Goal: Task Accomplishment & Management: Use online tool/utility

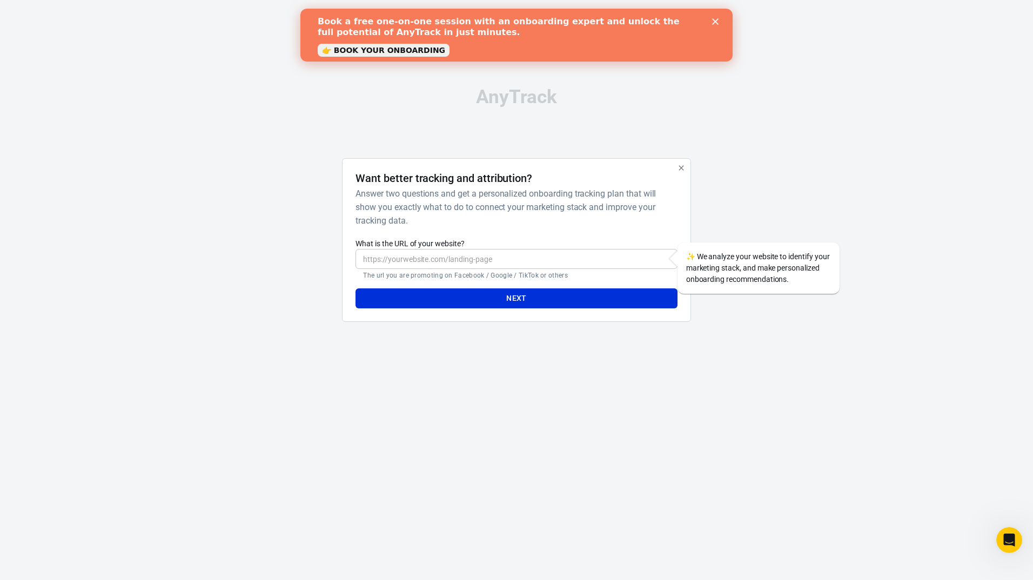
click at [423, 222] on h6 "Answer two questions and get a personalized onboarding tracking plan that will …" at bounding box center [514, 207] width 317 height 41
click at [452, 259] on input "What is the URL of your website?" at bounding box center [517, 259] width 322 height 20
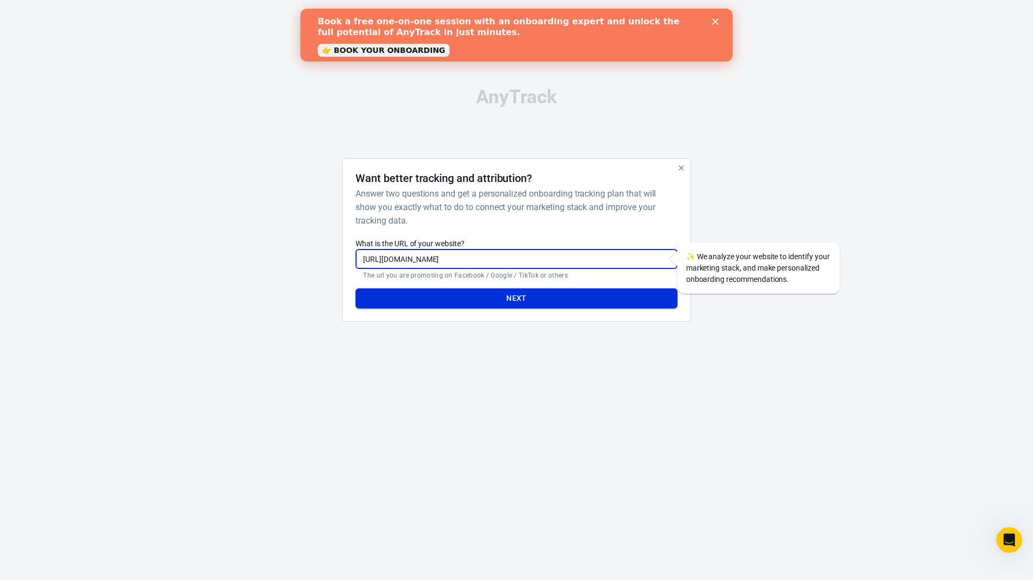
type input "[URL][DOMAIN_NAME]"
click at [481, 293] on button "Next" at bounding box center [517, 299] width 322 height 20
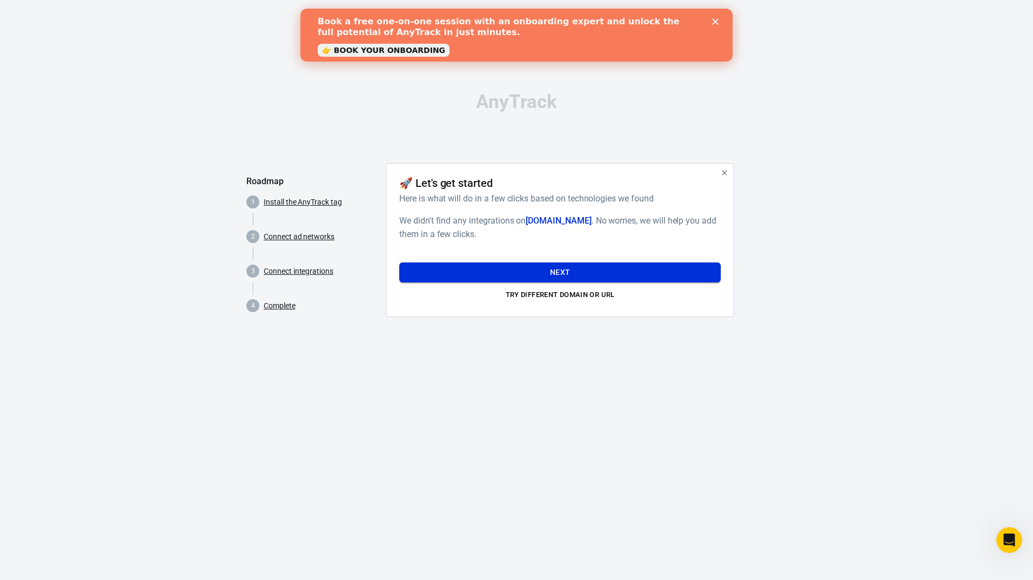
click at [555, 274] on button "Next" at bounding box center [560, 273] width 322 height 20
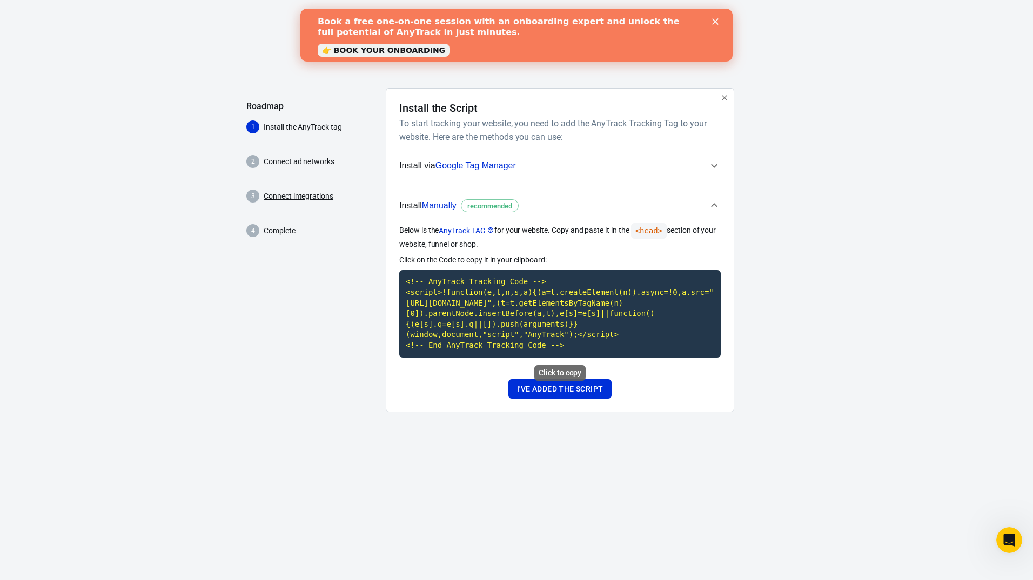
click at [454, 289] on code "<!-- AnyTrack Tracking Code --> <script>!function(e,t,n,s,a){(a=t.createElement…" at bounding box center [560, 313] width 322 height 87
click at [548, 394] on button "I've added the script" at bounding box center [559, 389] width 103 height 20
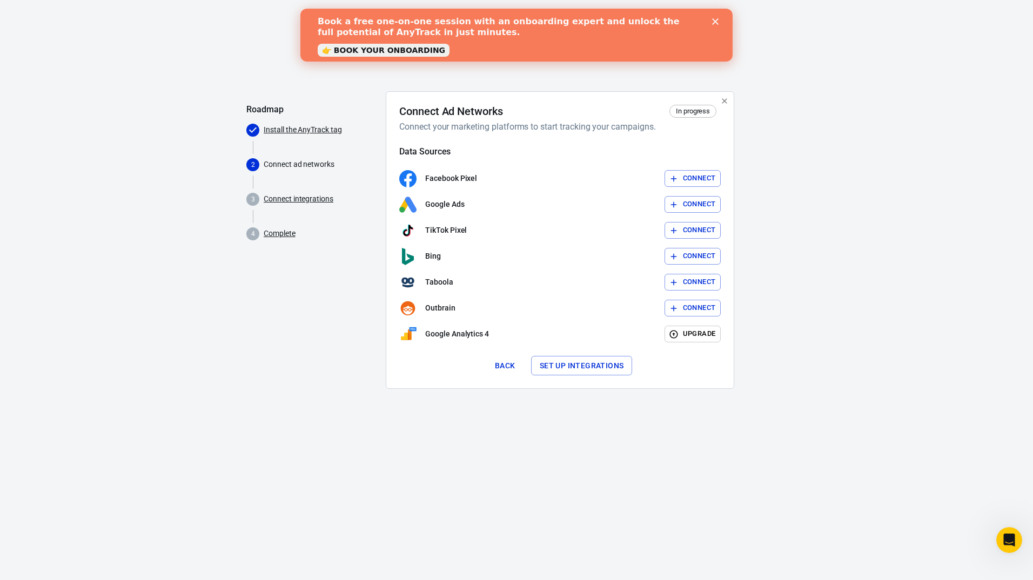
click at [688, 204] on button "Connect" at bounding box center [693, 204] width 57 height 17
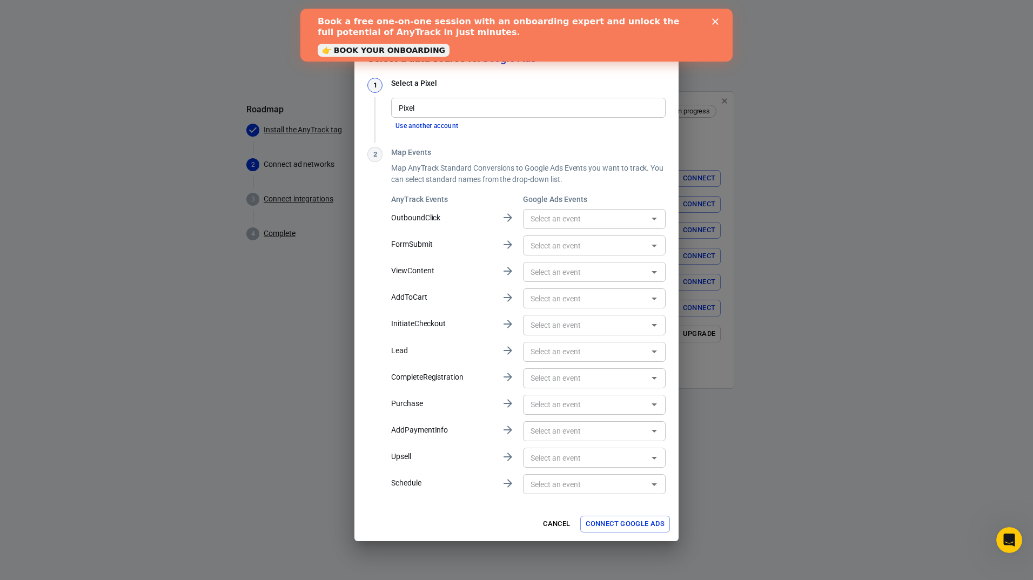
click at [711, 18] on div "Book a free one-on-one session with an onboarding expert and unlock the full po…" at bounding box center [517, 35] width 398 height 44
click at [436, 109] on input "Pixel" at bounding box center [527, 108] width 266 height 14
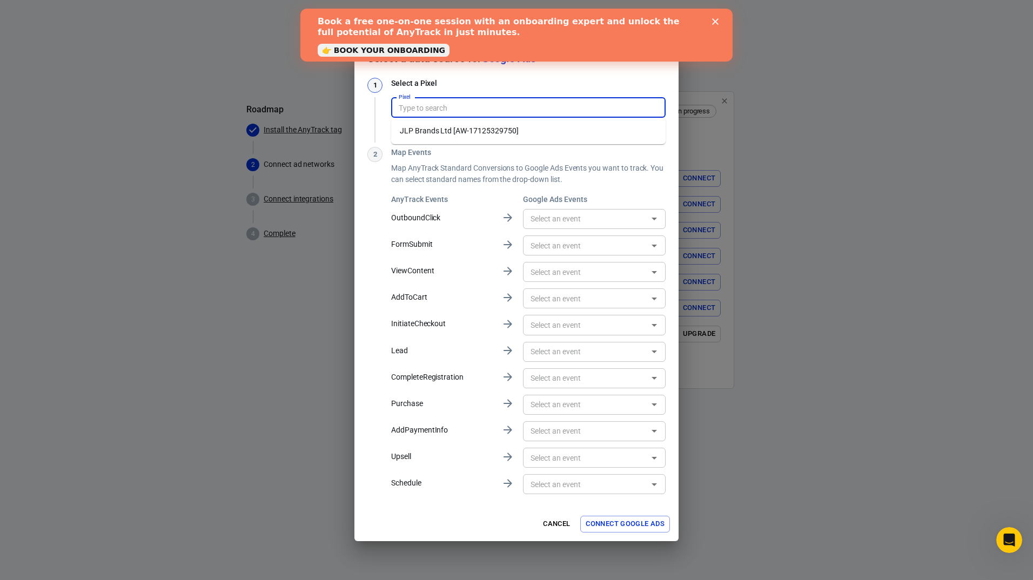
click at [428, 131] on li "JLP Brands Ltd [AW-17125329750]" at bounding box center [528, 131] width 274 height 18
type input "JLP Brands Ltd [AW-17125329750]"
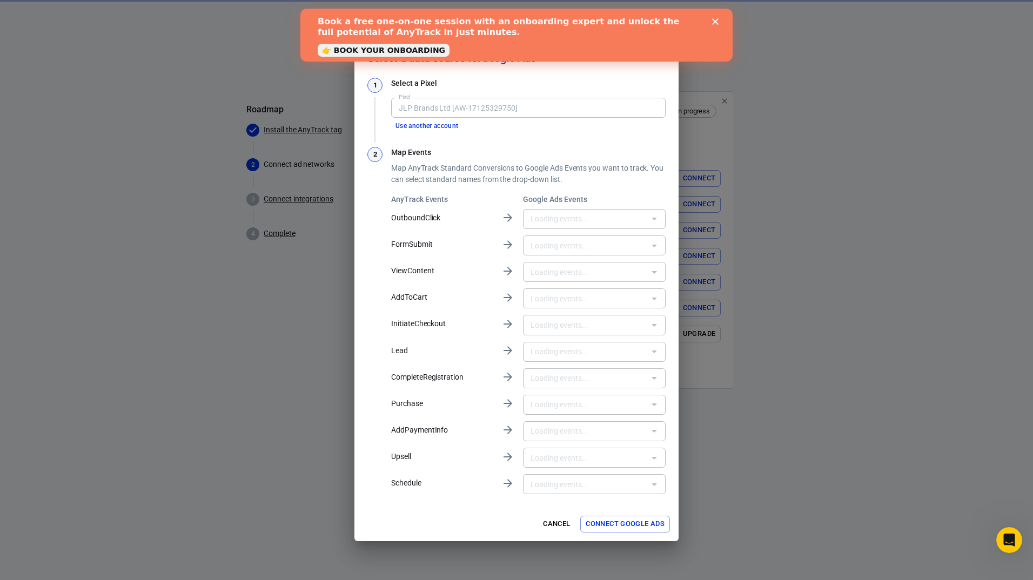
type input "No Bark Ultra - Conversion [w5xlCIethYwbENaW_-U_]"
click at [718, 18] on div "Book a free one-on-one session with an onboarding expert and unlock the full po…" at bounding box center [516, 35] width 432 height 44
click at [714, 24] on icon "Close" at bounding box center [715, 21] width 6 height 6
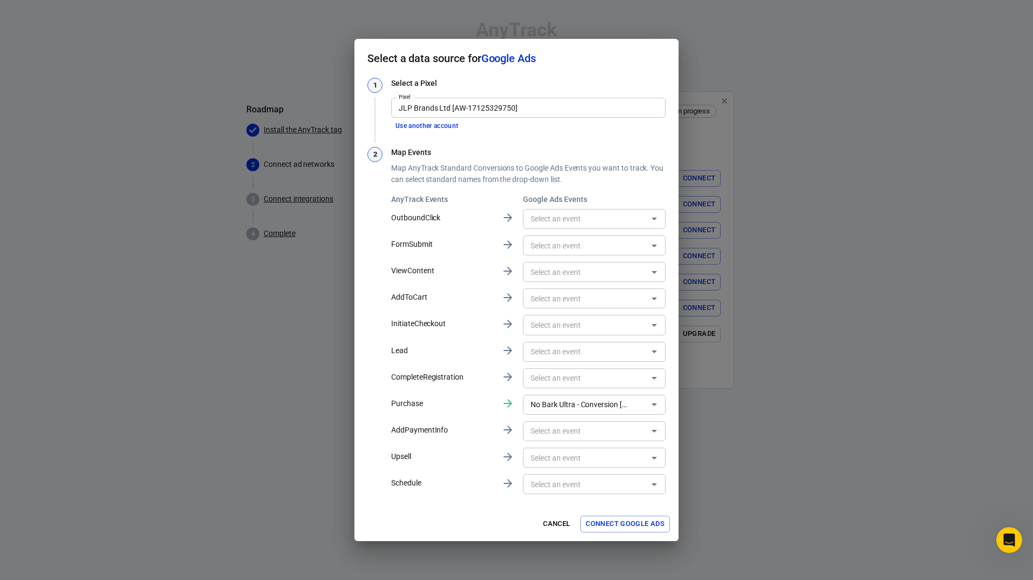
click at [567, 218] on input "text" at bounding box center [585, 219] width 118 height 14
click at [606, 176] on p "Map AnyTrack Standard Conversions to Google Ads Events you want to track. You c…" at bounding box center [528, 174] width 274 height 23
click at [571, 399] on input "No Bark Ultra - Conversion [w5xlCIethYwbENaW_-U_]" at bounding box center [578, 405] width 104 height 14
click at [833, 239] on div "Select a data source for Google Ads 1 Select a Pixel Pixel JLP Brands Ltd [AW-1…" at bounding box center [516, 290] width 1033 height 580
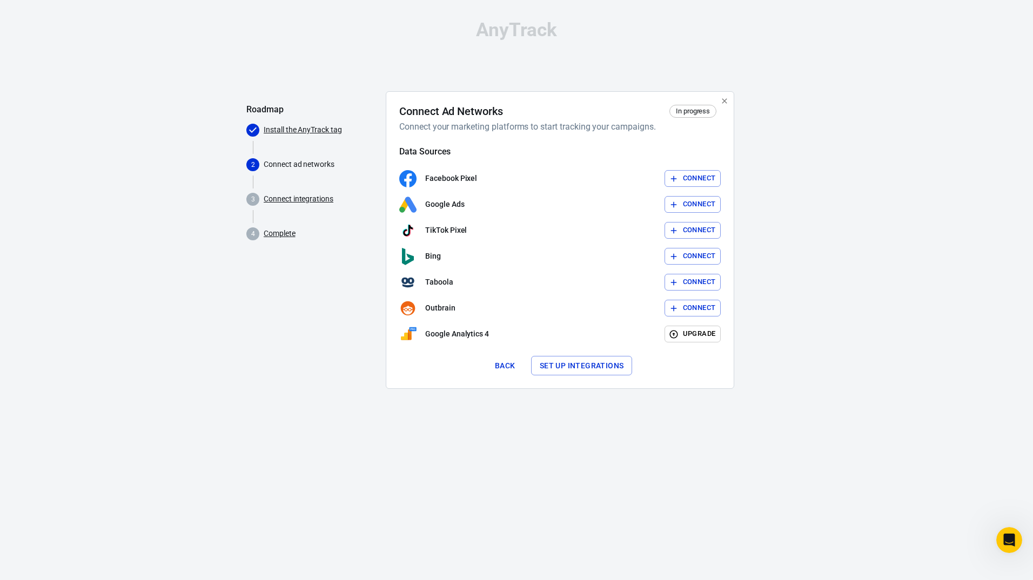
click at [290, 200] on link "Connect integrations" at bounding box center [299, 198] width 70 height 11
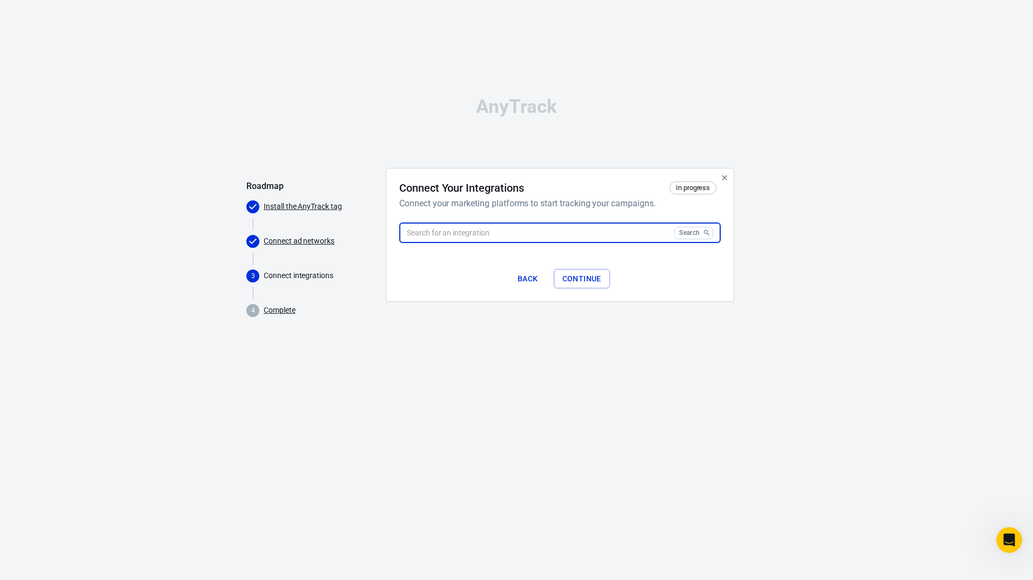
click at [433, 236] on div "Search ​" at bounding box center [560, 239] width 322 height 33
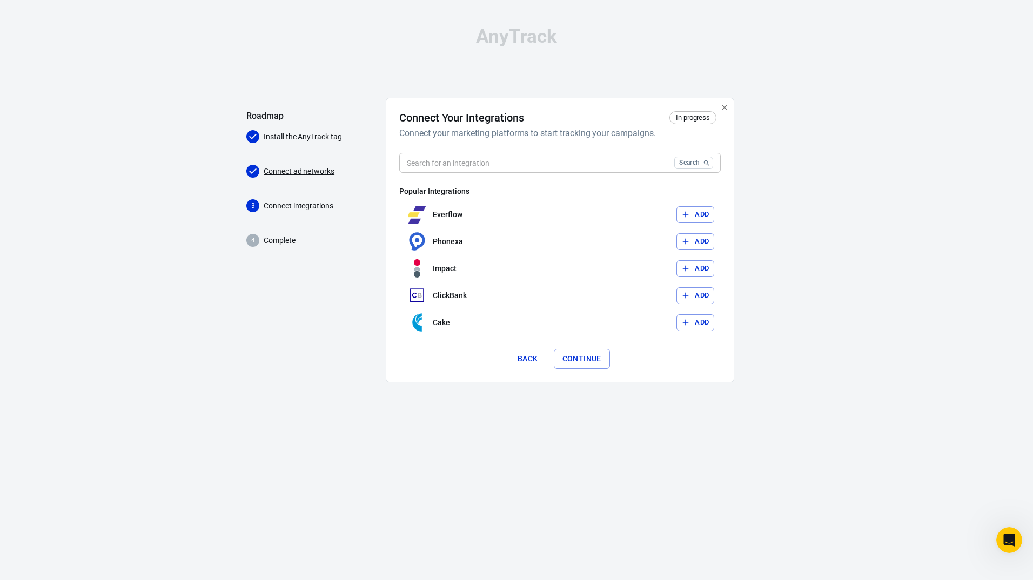
click at [279, 169] on link "Connect ad networks" at bounding box center [299, 171] width 71 height 11
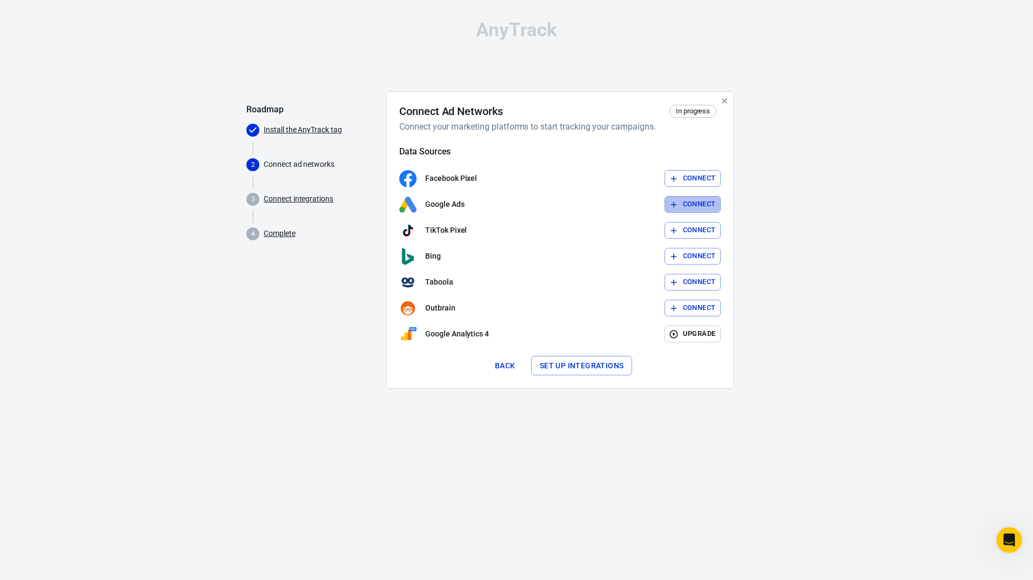
click at [703, 203] on button "Connect" at bounding box center [693, 204] width 57 height 17
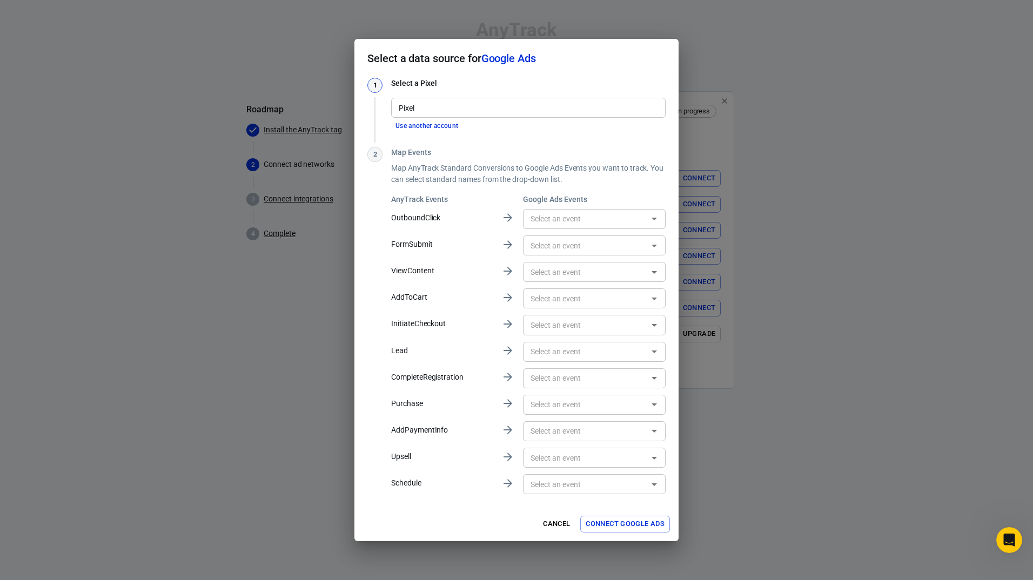
click at [420, 113] on input "Pixel" at bounding box center [527, 108] width 266 height 14
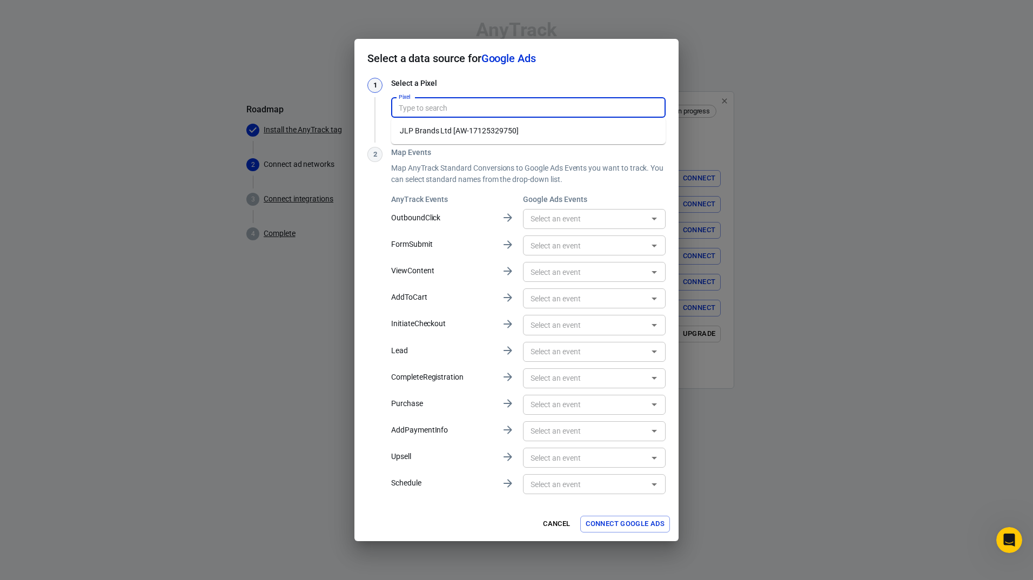
click at [426, 133] on li "JLP Brands Ltd [AW-17125329750]" at bounding box center [528, 131] width 274 height 18
type input "JLP Brands Ltd [AW-17125329750]"
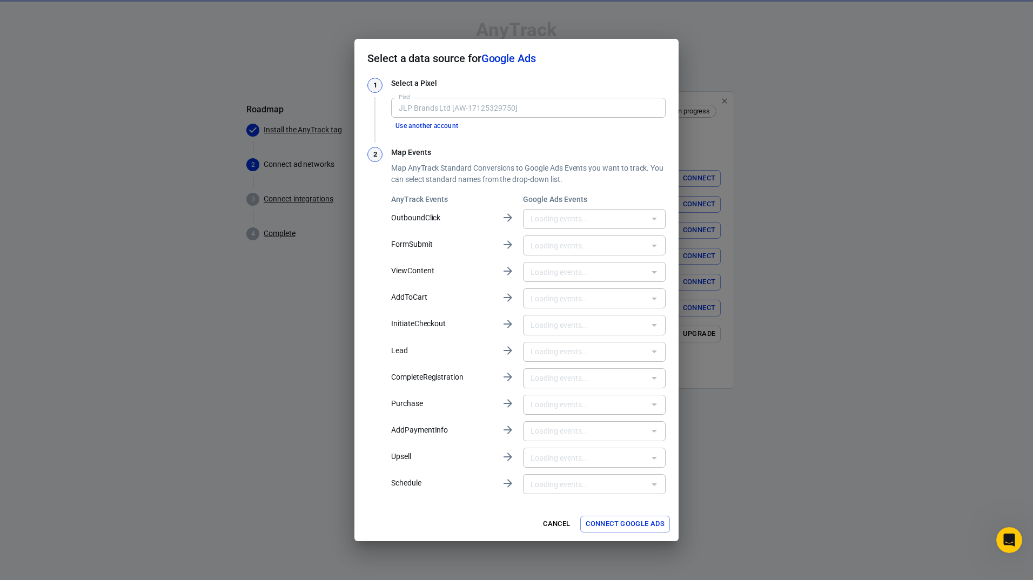
type input "No Bark Ultra - Conversion [w5xlCIethYwbENaW_-U_]"
click at [651, 407] on icon "Open" at bounding box center [654, 404] width 13 height 13
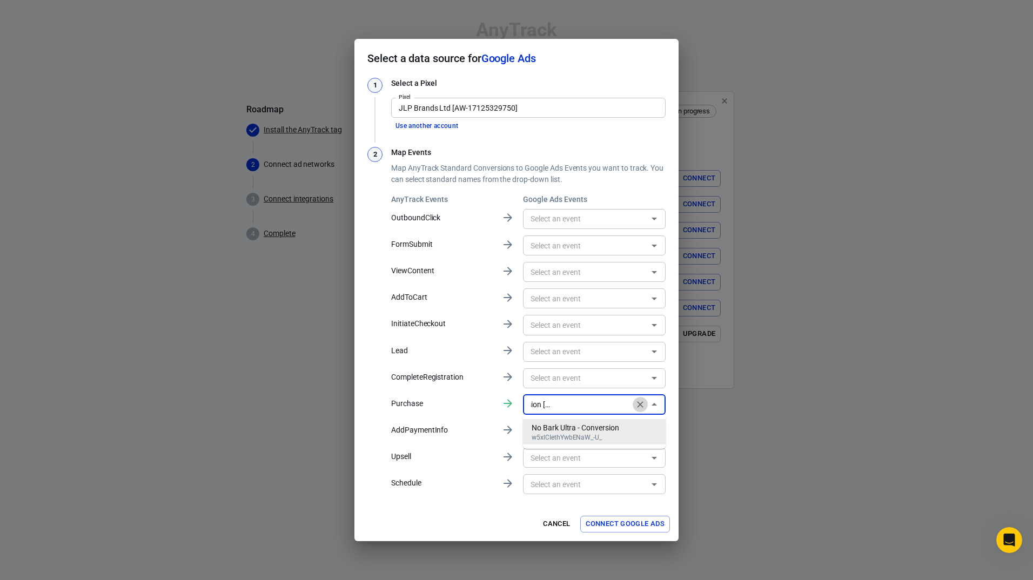
click at [642, 407] on icon "Clear" at bounding box center [640, 404] width 6 height 6
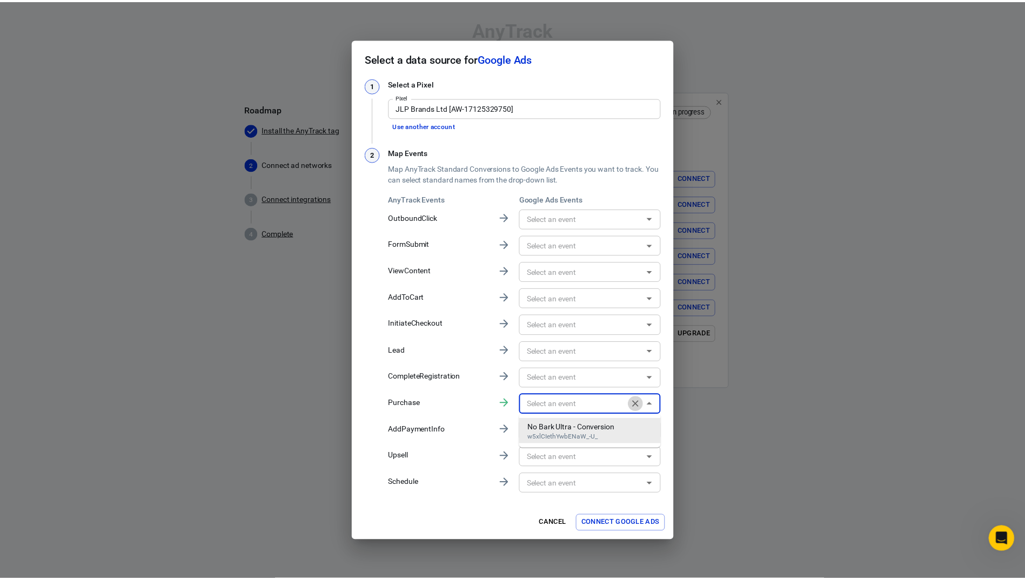
scroll to position [0, 0]
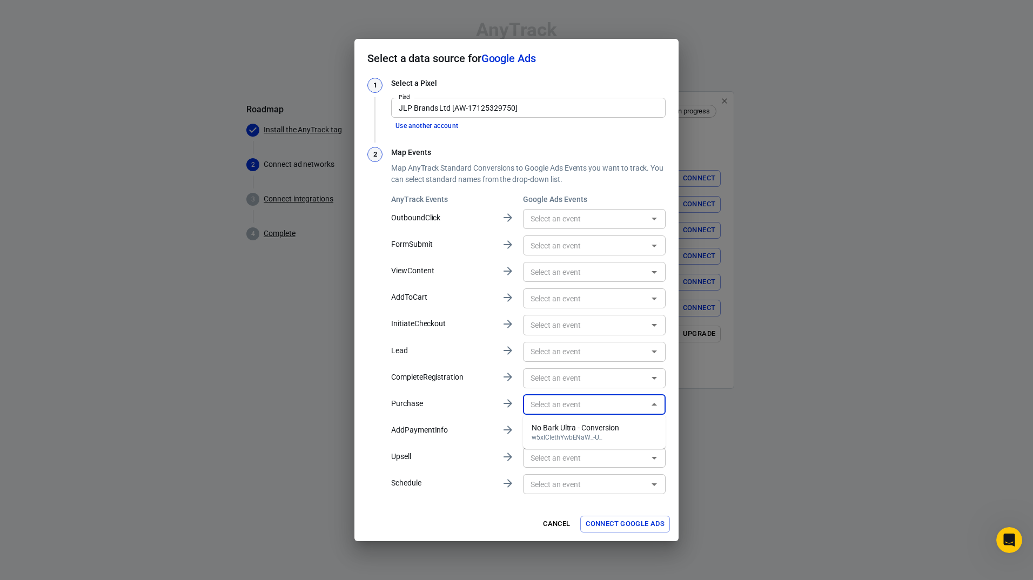
click at [244, 279] on div "Select a data source for Google Ads 1 Select a Pixel Pixel JLP Brands Ltd [AW-1…" at bounding box center [516, 290] width 1033 height 580
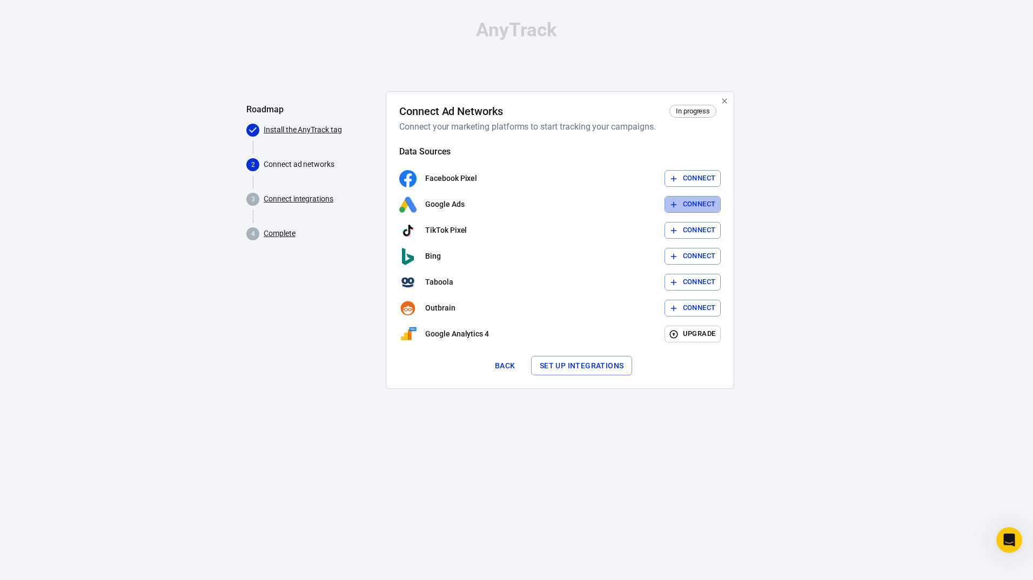
click at [704, 202] on button "Connect" at bounding box center [693, 204] width 57 height 17
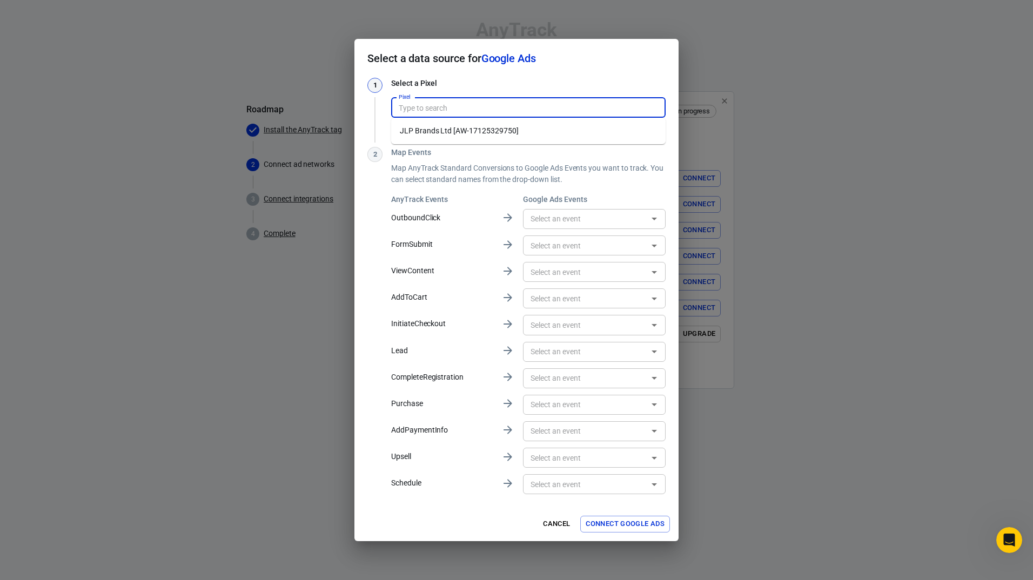
click at [424, 105] on input "Pixel" at bounding box center [527, 108] width 266 height 14
click at [439, 129] on li "JLP Brands Ltd [AW-17125329750]" at bounding box center [528, 131] width 274 height 18
type input "JLP Brands Ltd [AW-17125329750]"
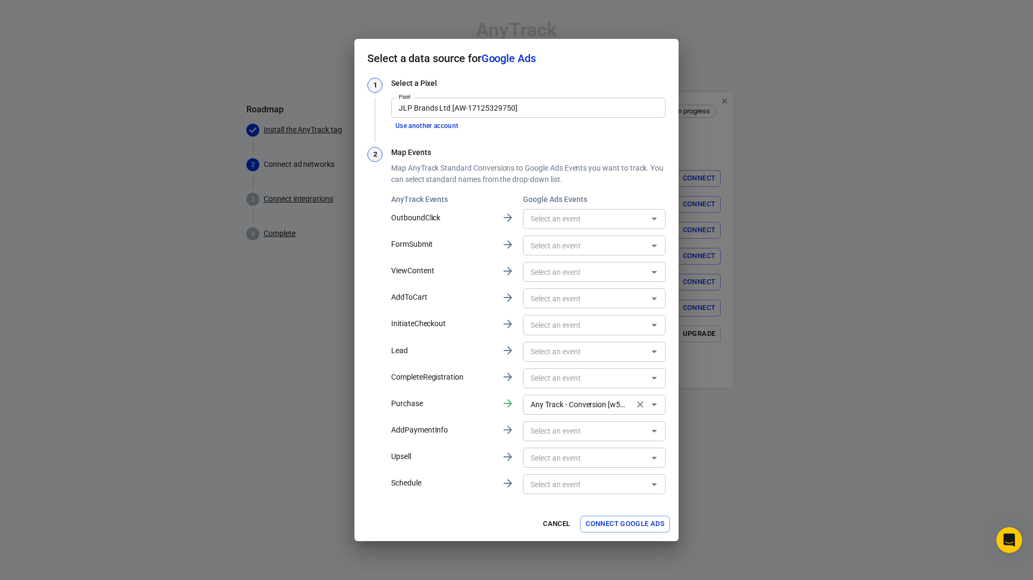
type input "Any Track - Conversion [w5xlCIethYwbENaW_-U_]"
click at [628, 526] on button "Connect Google Ads" at bounding box center [625, 524] width 90 height 17
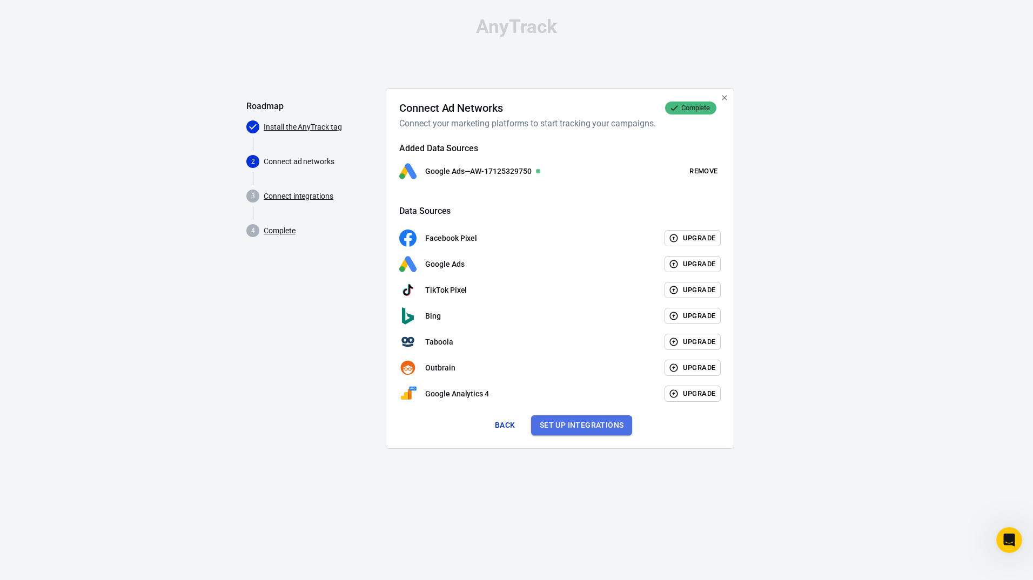
click at [574, 429] on button "Set up integrations" at bounding box center [582, 426] width 102 height 20
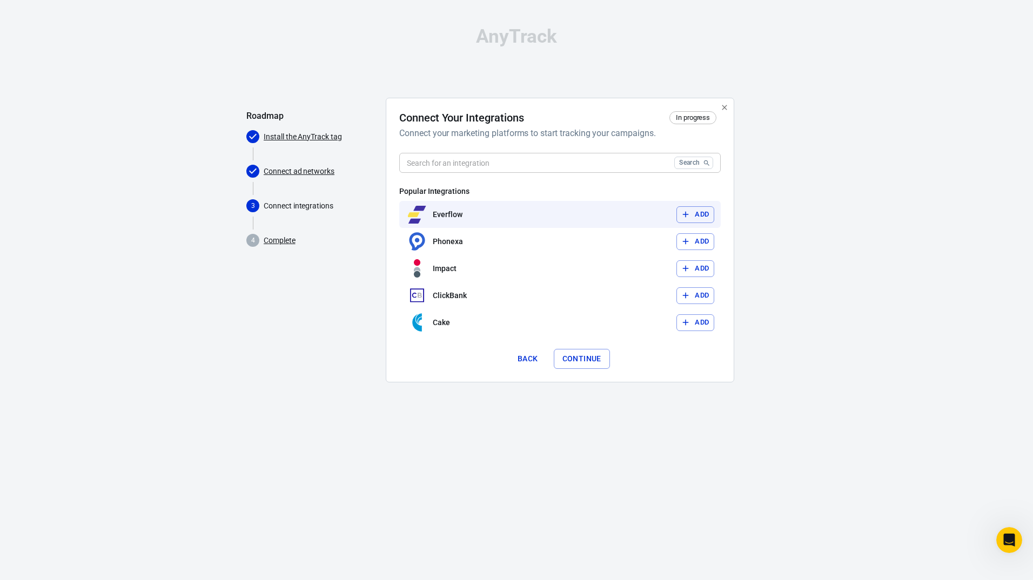
click at [692, 215] on button "Add" at bounding box center [696, 214] width 38 height 17
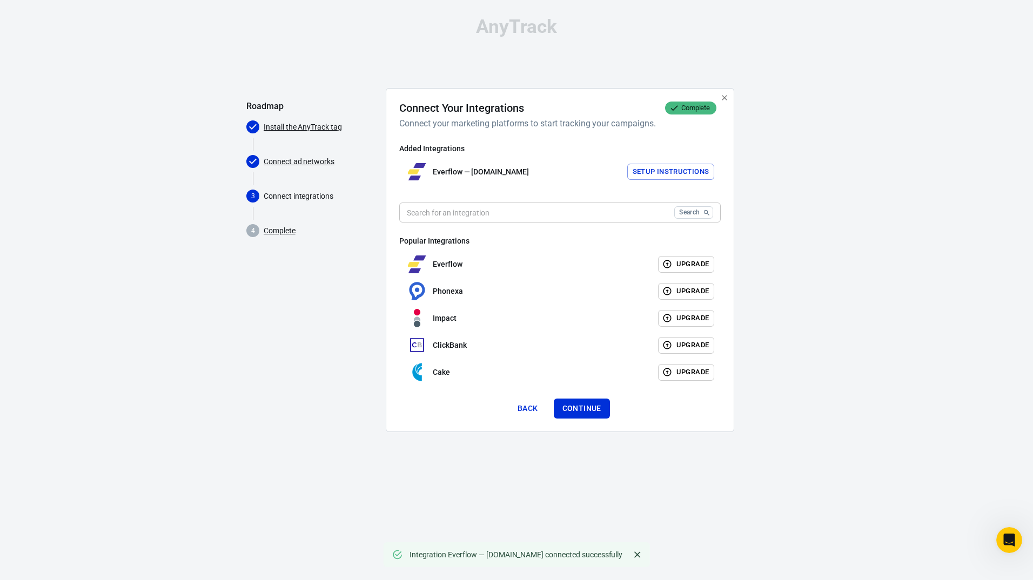
click at [513, 211] on input "text" at bounding box center [534, 213] width 271 height 20
click at [644, 175] on button "Setup Instructions" at bounding box center [671, 172] width 88 height 17
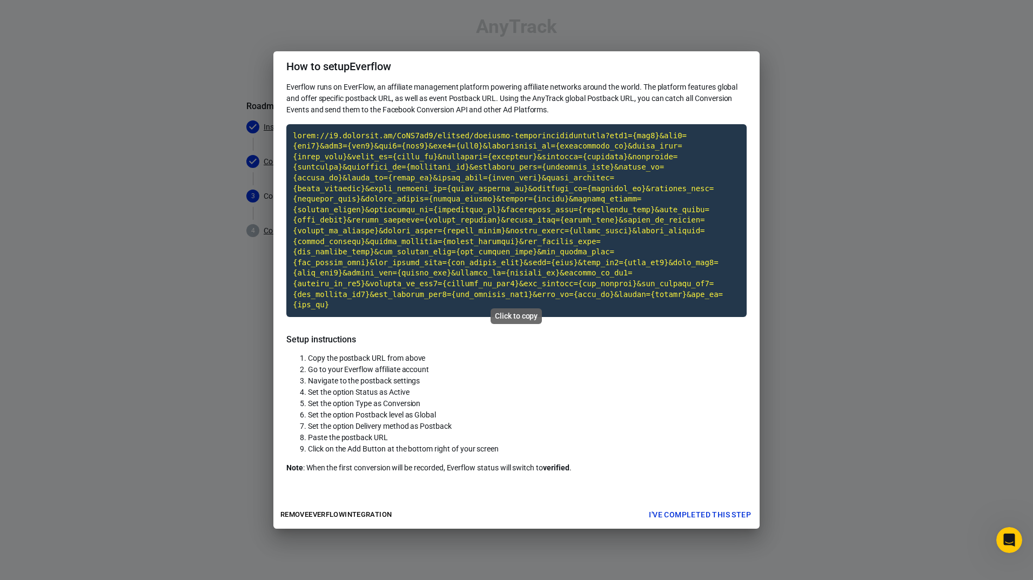
click at [493, 243] on code "Click to copy" at bounding box center [516, 220] width 460 height 193
click at [691, 505] on button "I've completed this step" at bounding box center [700, 515] width 111 height 20
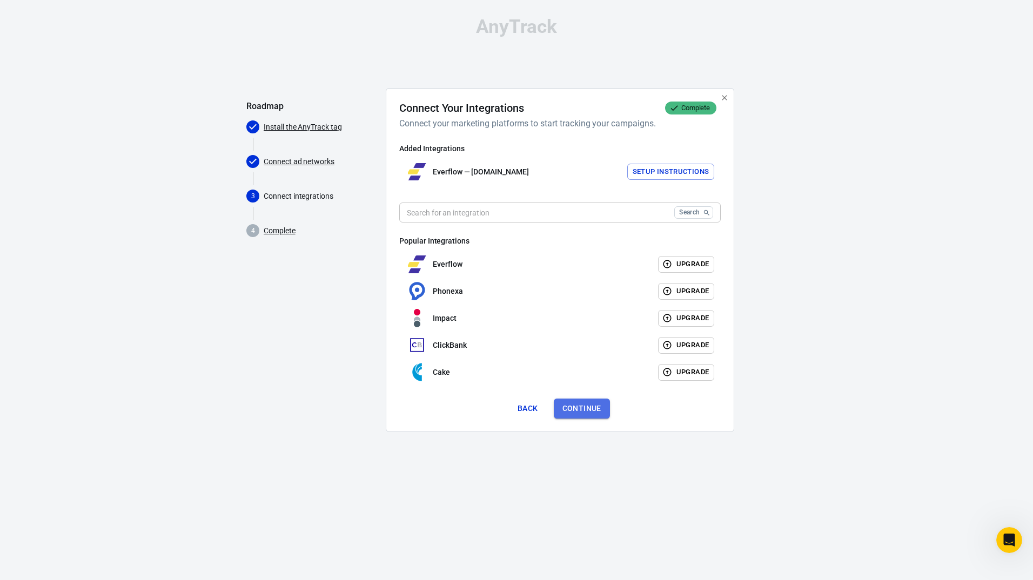
click at [587, 405] on button "Continue" at bounding box center [582, 409] width 56 height 20
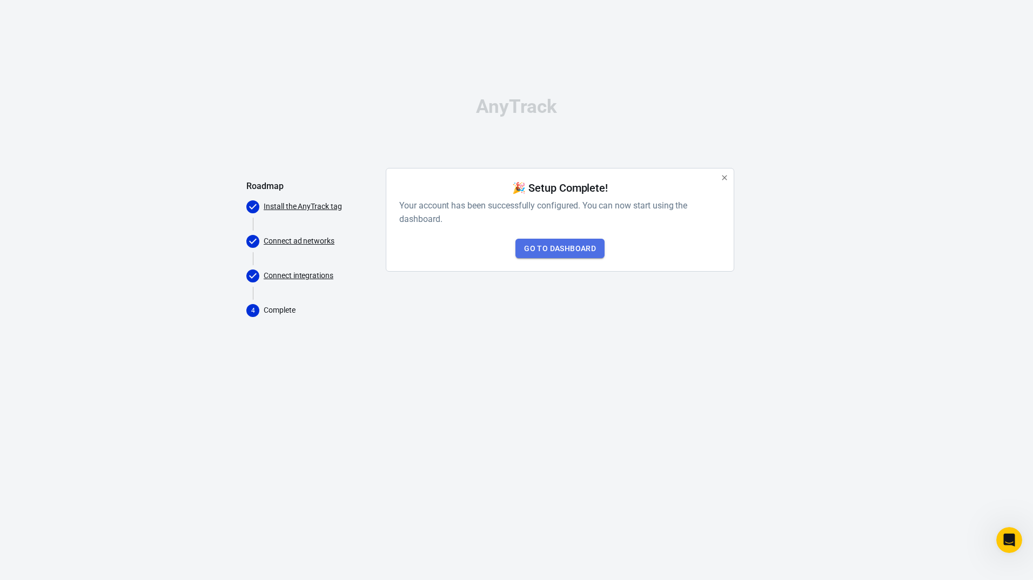
click at [555, 246] on link "Go to Dashboard" at bounding box center [559, 249] width 89 height 20
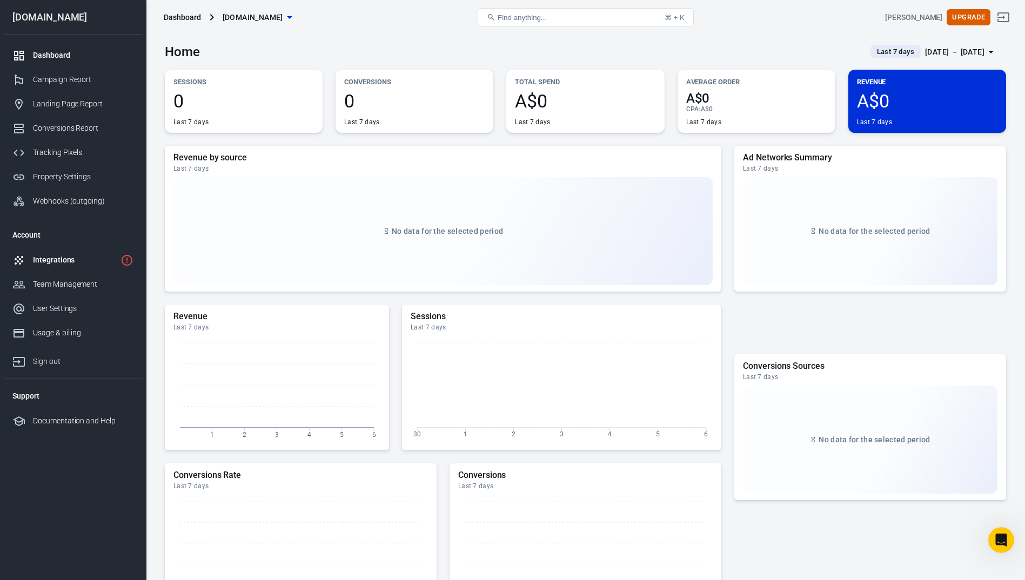
click at [69, 262] on div "Integrations" at bounding box center [74, 260] width 83 height 11
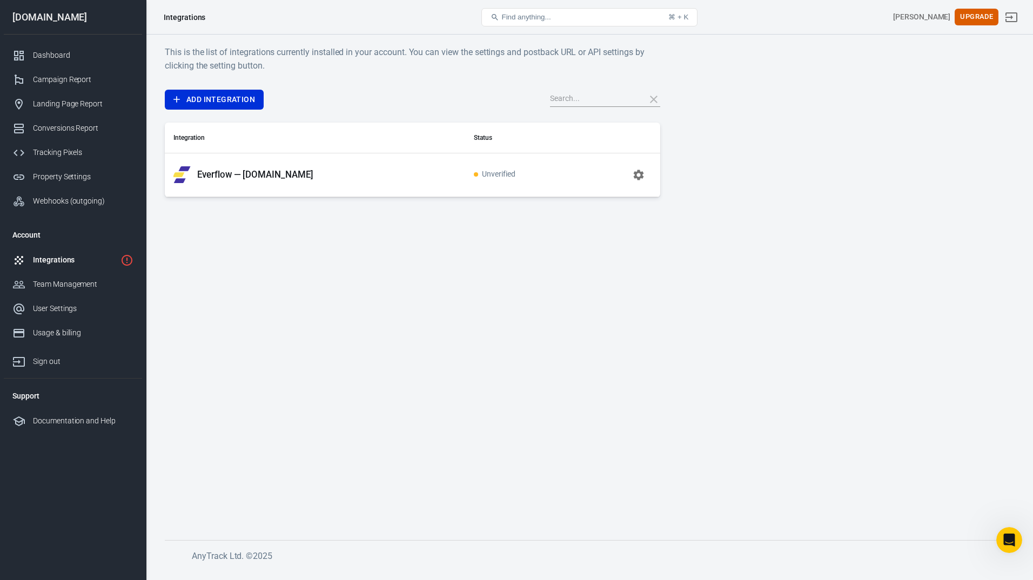
click at [641, 179] on icon "button" at bounding box center [638, 175] width 13 height 13
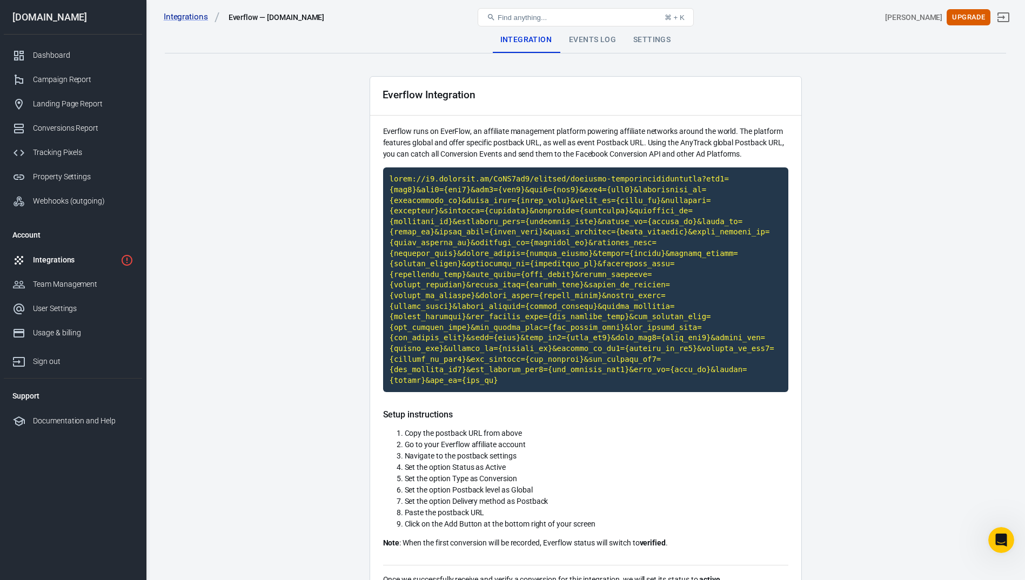
click at [57, 255] on div "Integrations" at bounding box center [74, 260] width 83 height 11
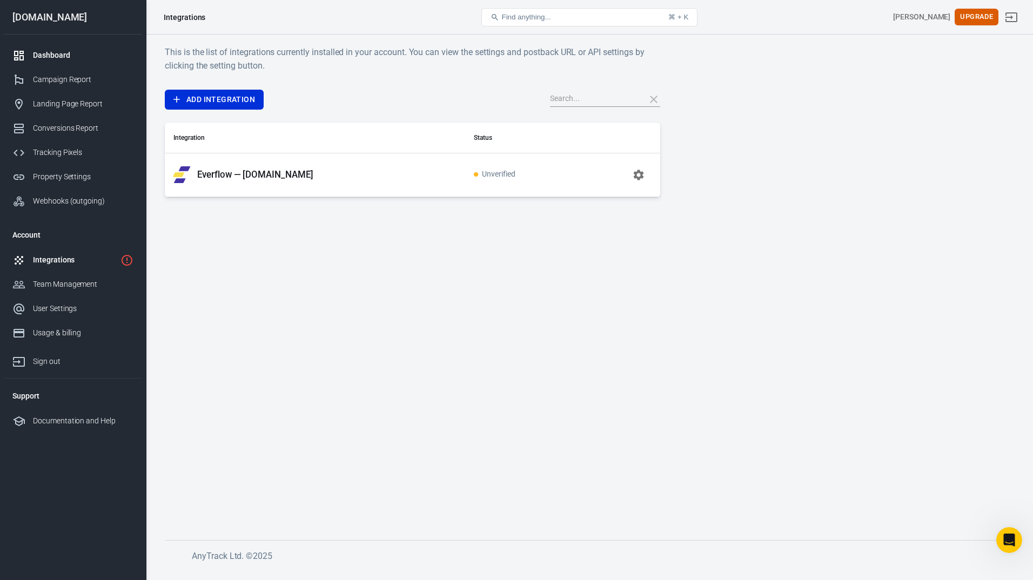
click at [77, 57] on div "Dashboard" at bounding box center [83, 55] width 101 height 11
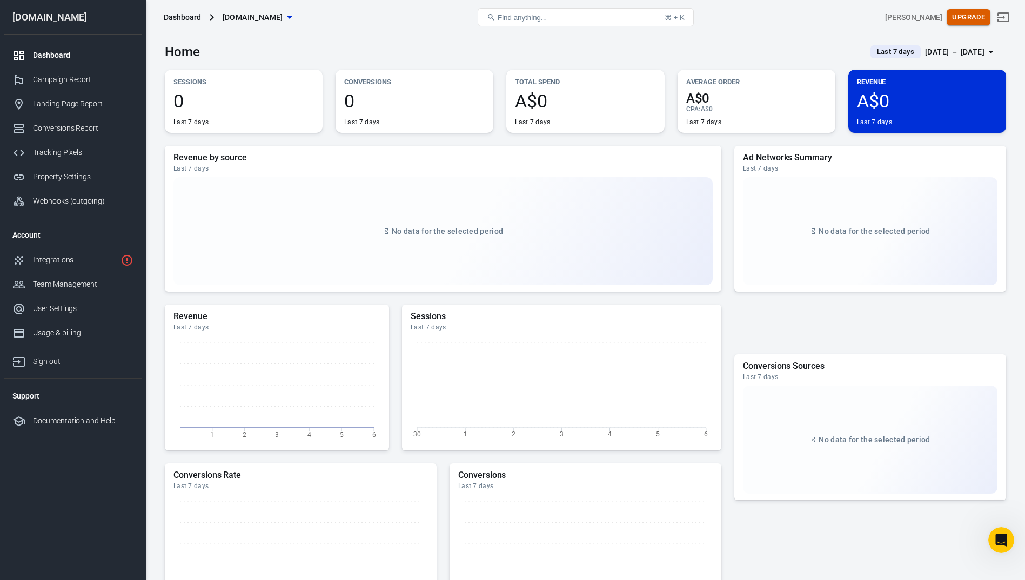
click at [975, 16] on button "Upgrade" at bounding box center [969, 17] width 44 height 17
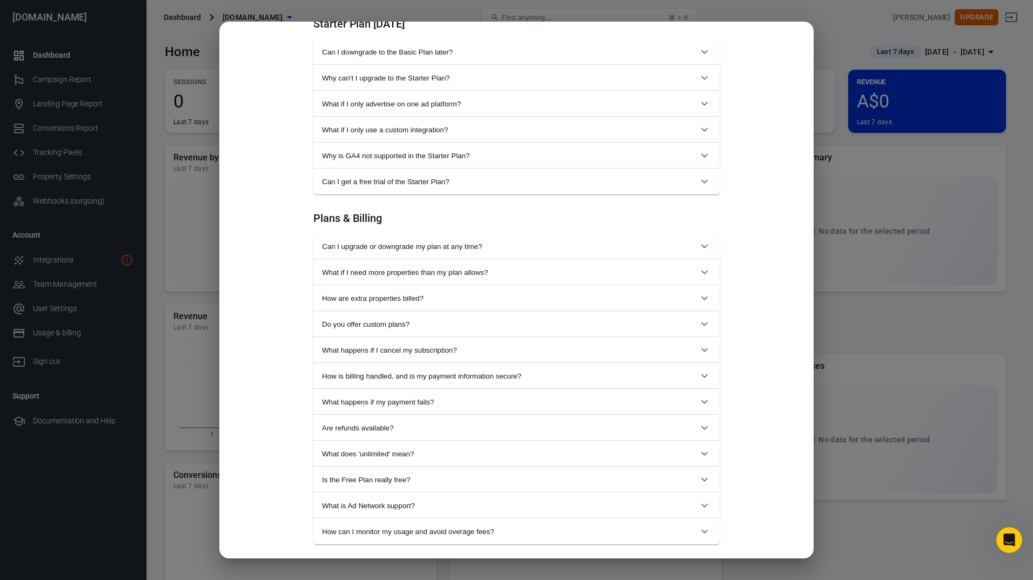
scroll to position [378, 0]
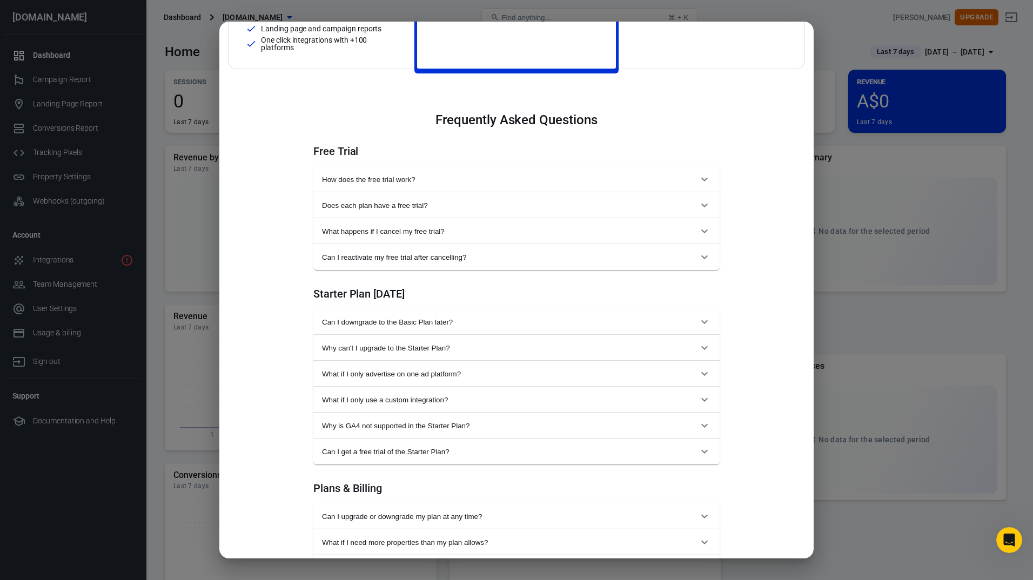
click at [431, 251] on button "Can I reactivate my free trial after cancelling?" at bounding box center [516, 257] width 406 height 26
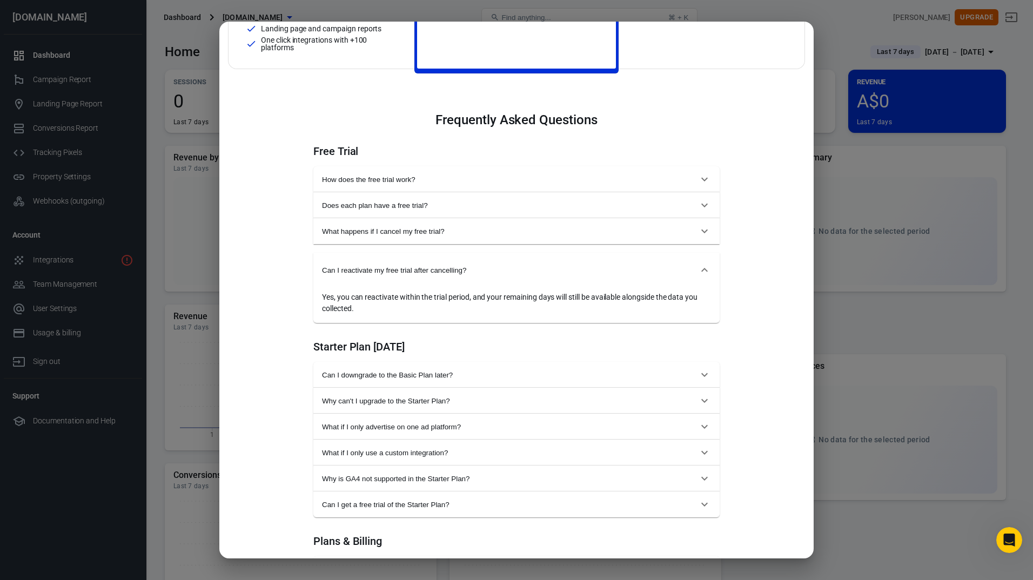
click at [847, 36] on div "Monthly Annual (Get 2 months free!) Starter For solopreneurs just getting start…" at bounding box center [516, 290] width 1033 height 580
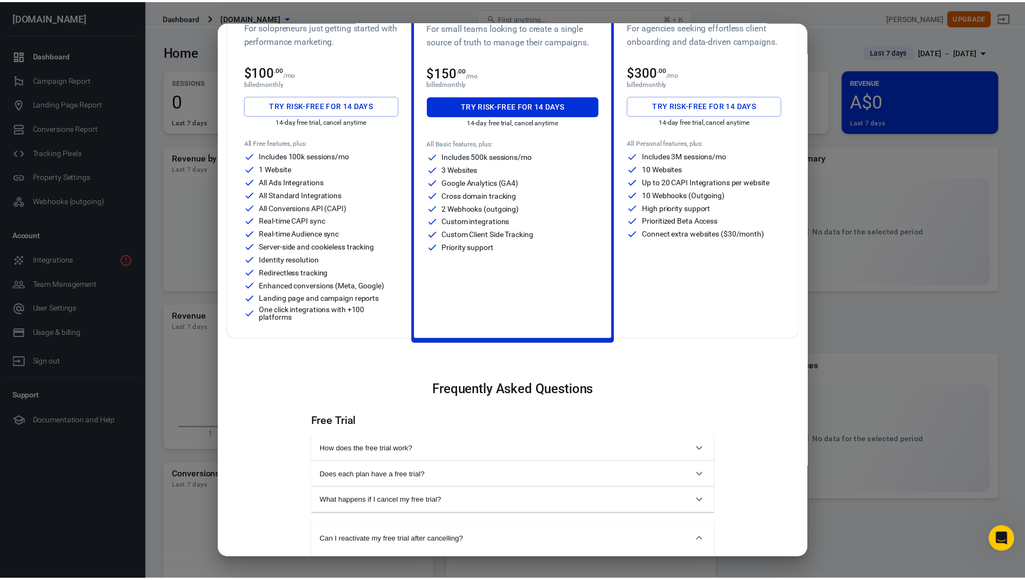
scroll to position [0, 0]
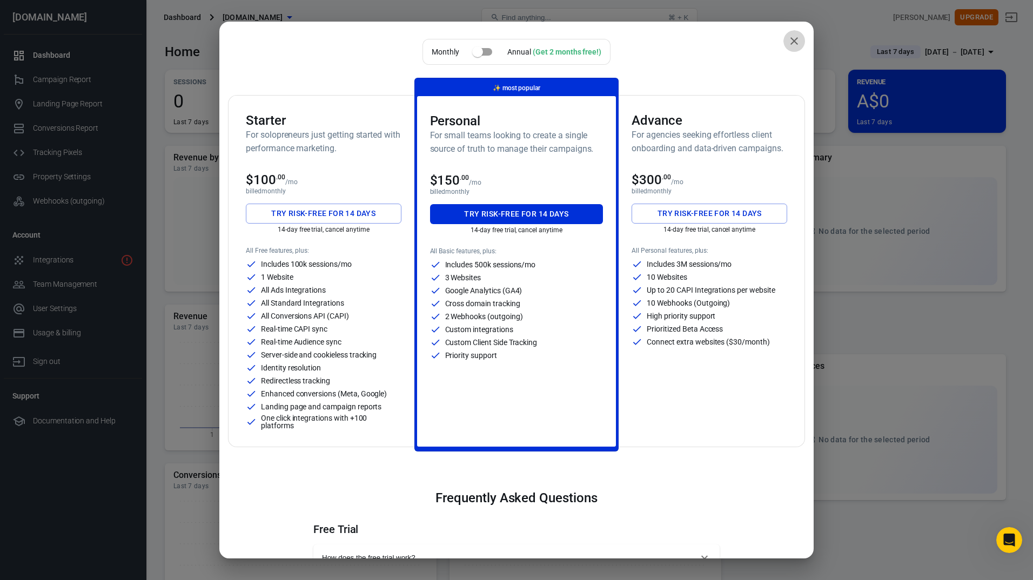
click at [786, 50] on button "close" at bounding box center [795, 41] width 22 height 22
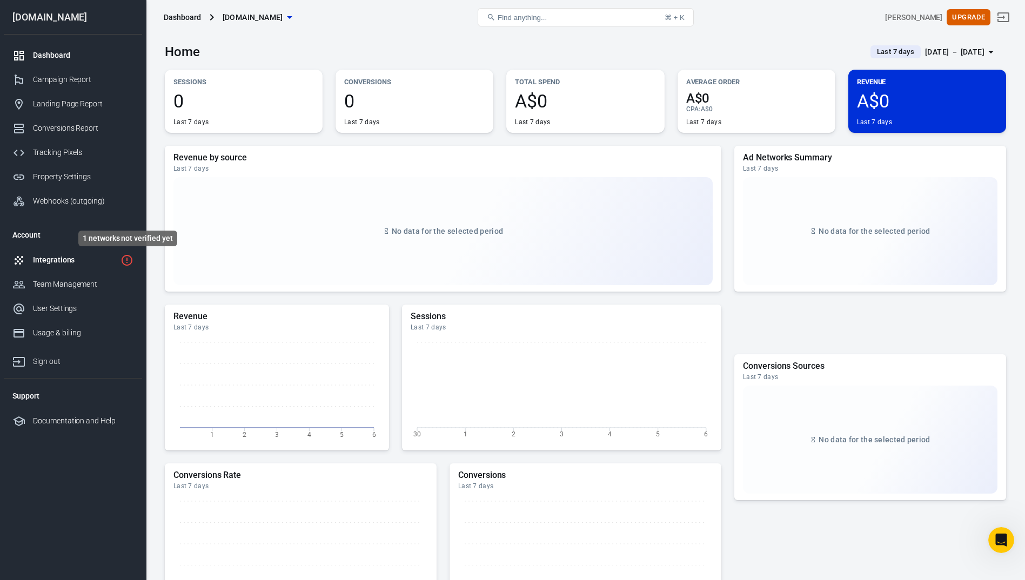
click at [126, 260] on icon "1 networks not verified yet" at bounding box center [127, 260] width 11 height 11
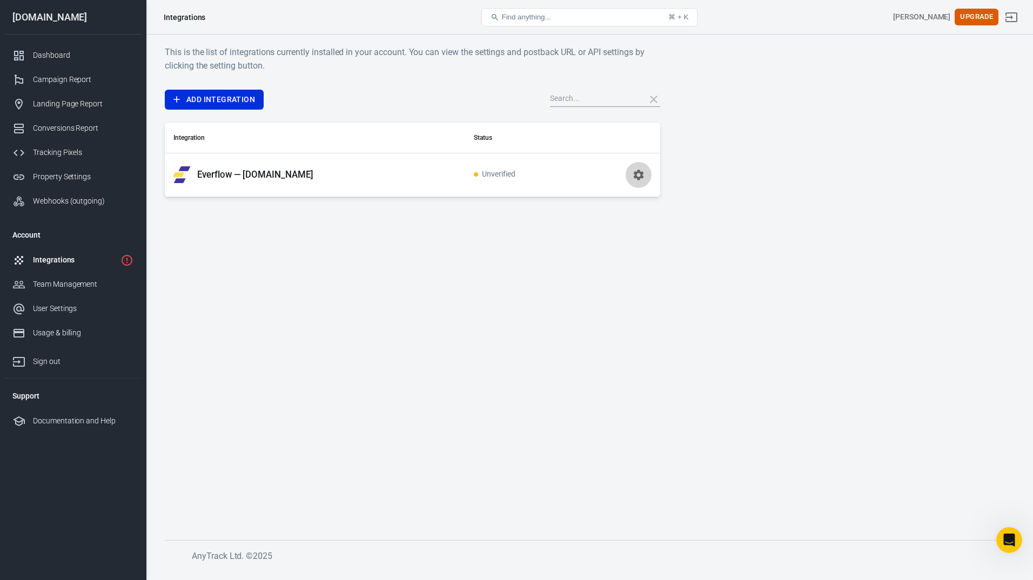
click at [638, 172] on icon "button" at bounding box center [639, 175] width 10 height 10
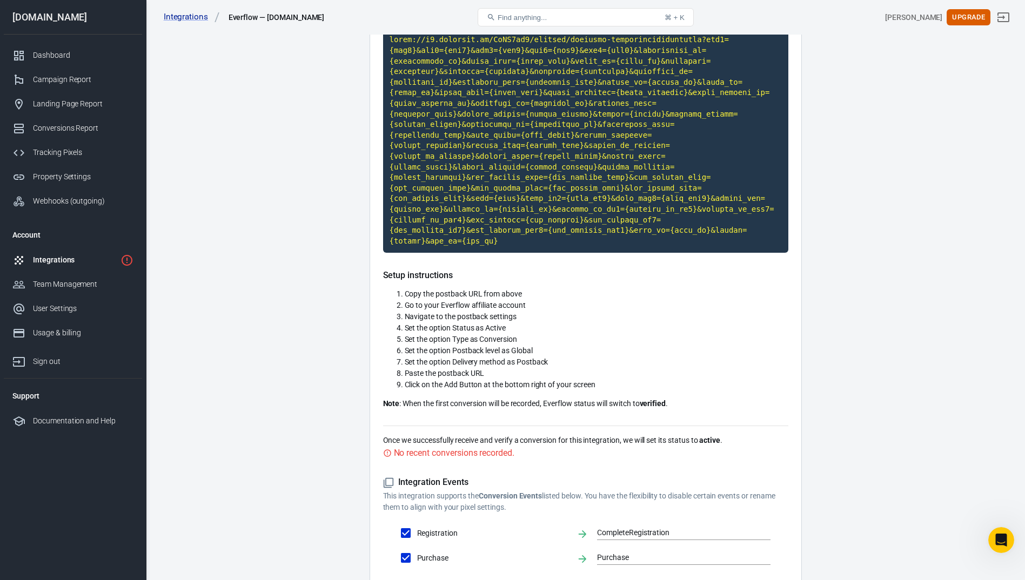
scroll to position [162, 0]
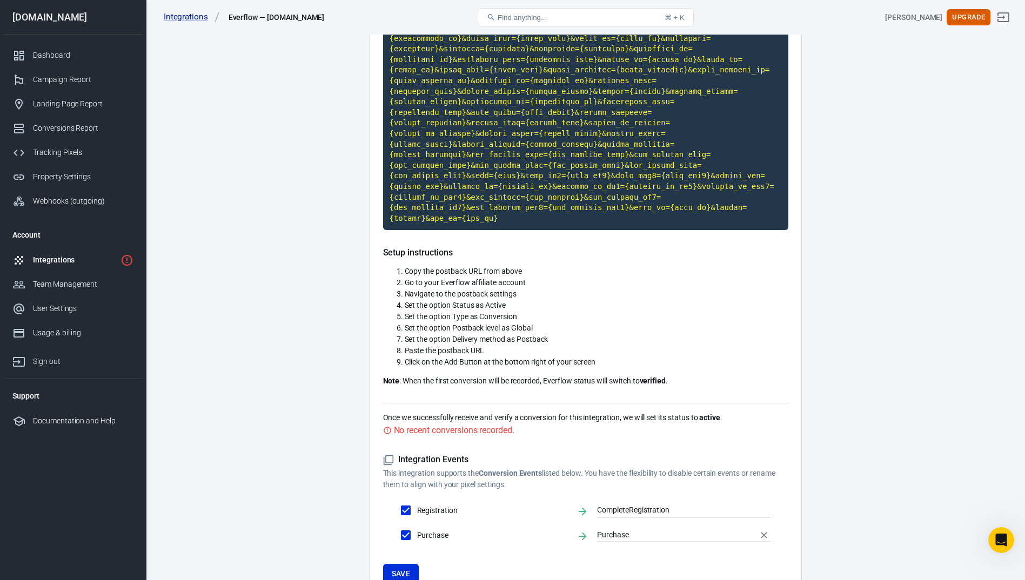
click at [647, 528] on input "Purchase" at bounding box center [675, 535] width 157 height 14
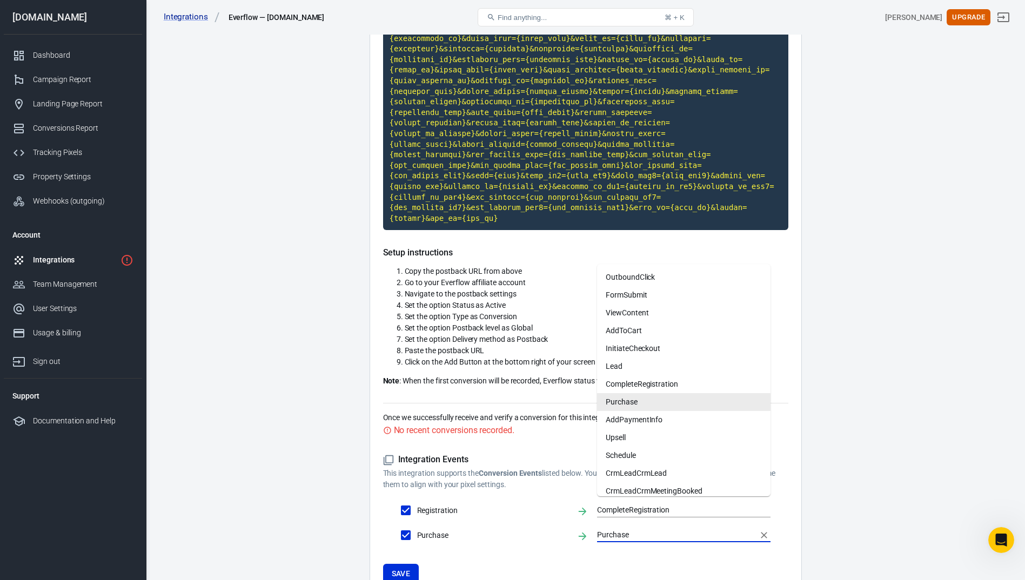
click at [629, 405] on li "Purchase" at bounding box center [683, 402] width 173 height 18
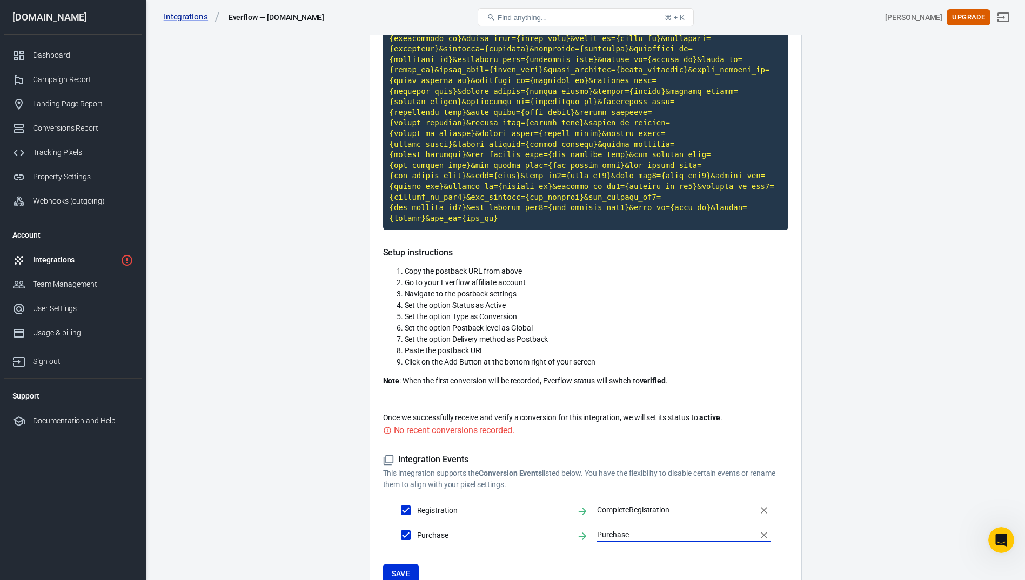
click at [613, 504] on input "CompleteRegistration" at bounding box center [675, 511] width 157 height 14
click at [406, 564] on button "Save" at bounding box center [401, 574] width 36 height 20
click at [52, 307] on div "User Settings" at bounding box center [83, 308] width 101 height 11
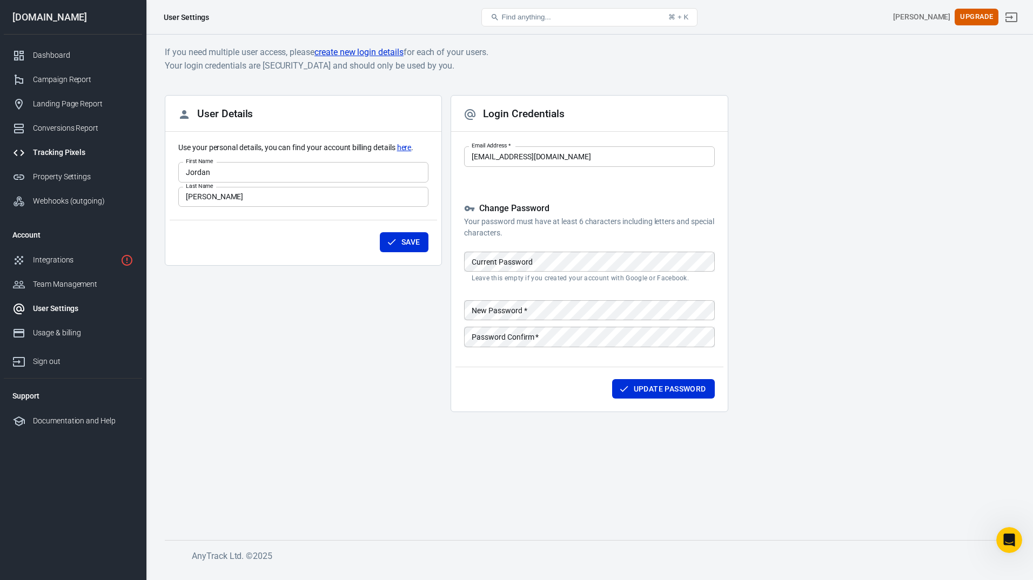
click at [72, 154] on div "Tracking Pixels" at bounding box center [83, 152] width 101 height 11
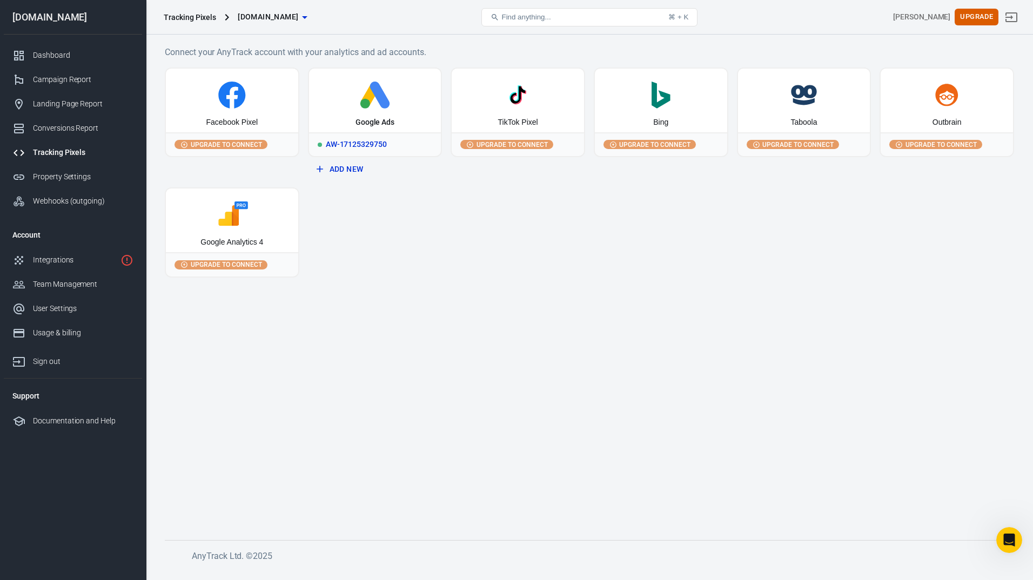
click at [358, 139] on div "AW-17125329750" at bounding box center [375, 144] width 132 height 24
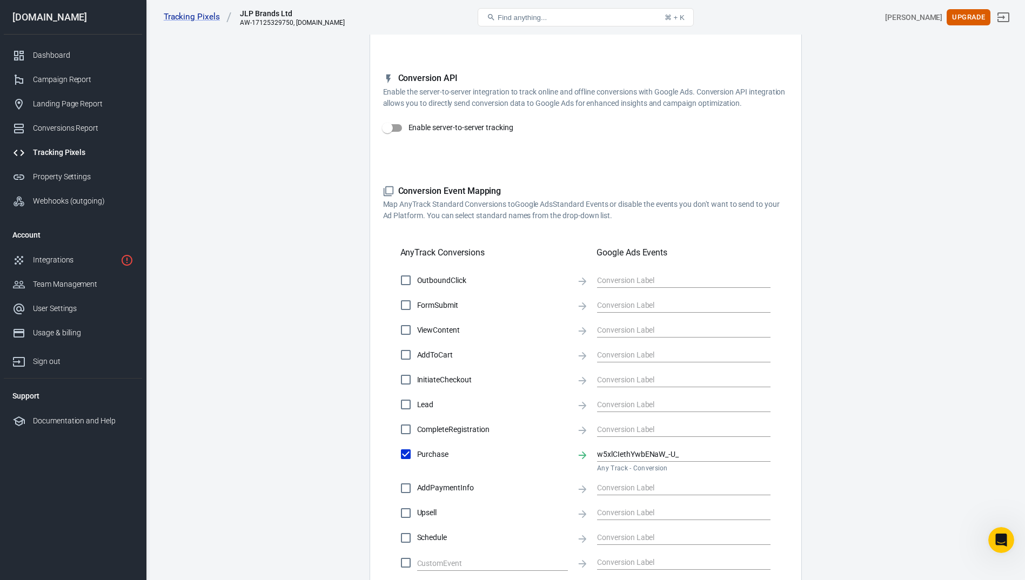
scroll to position [41, 0]
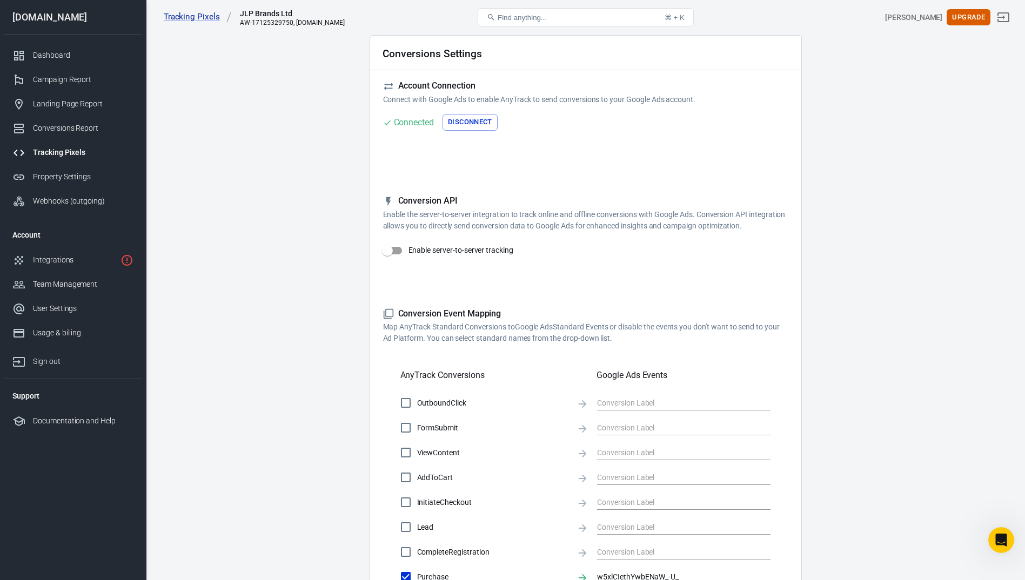
click at [393, 247] on input "Enable server-to-server tracking" at bounding box center [388, 250] width 62 height 21
checkbox input "false"
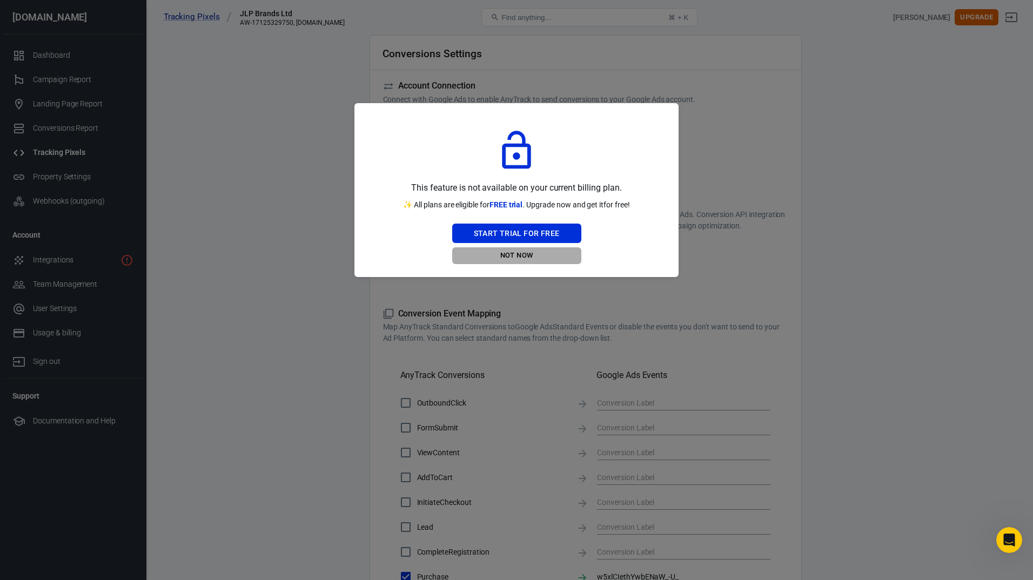
click at [520, 255] on button "Not Now" at bounding box center [516, 255] width 129 height 17
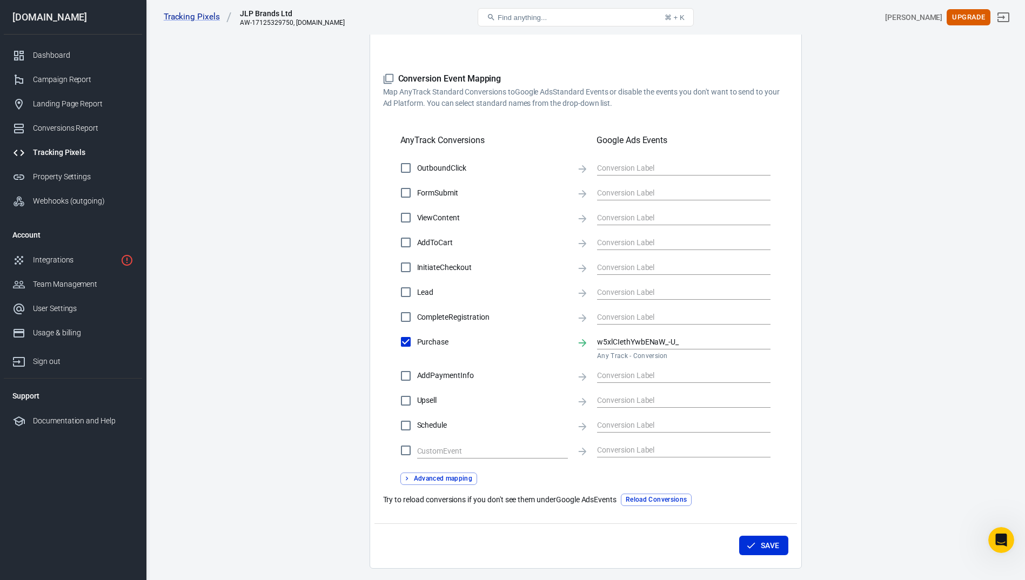
scroll to position [311, 0]
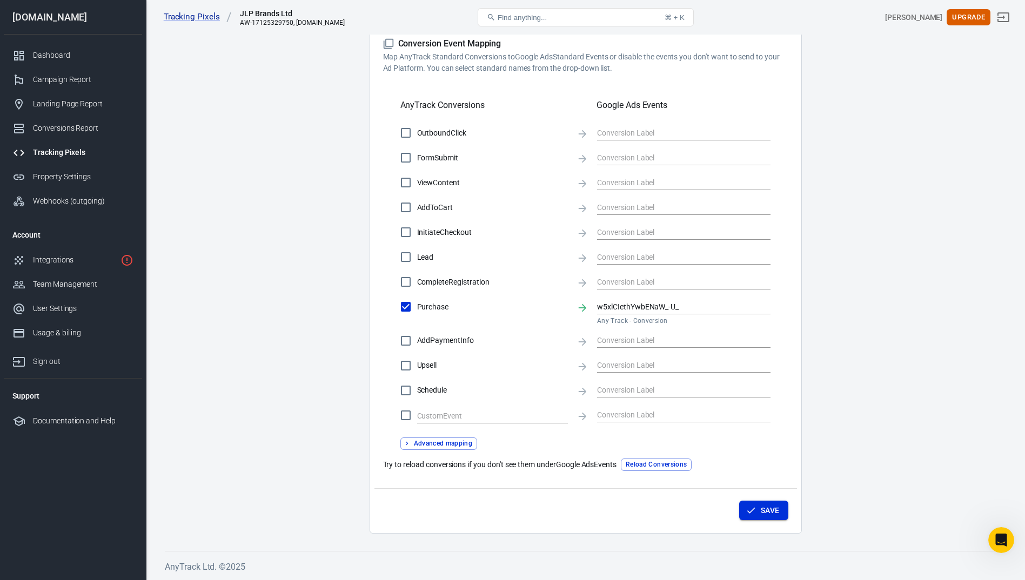
click at [770, 510] on button "Save" at bounding box center [763, 511] width 49 height 20
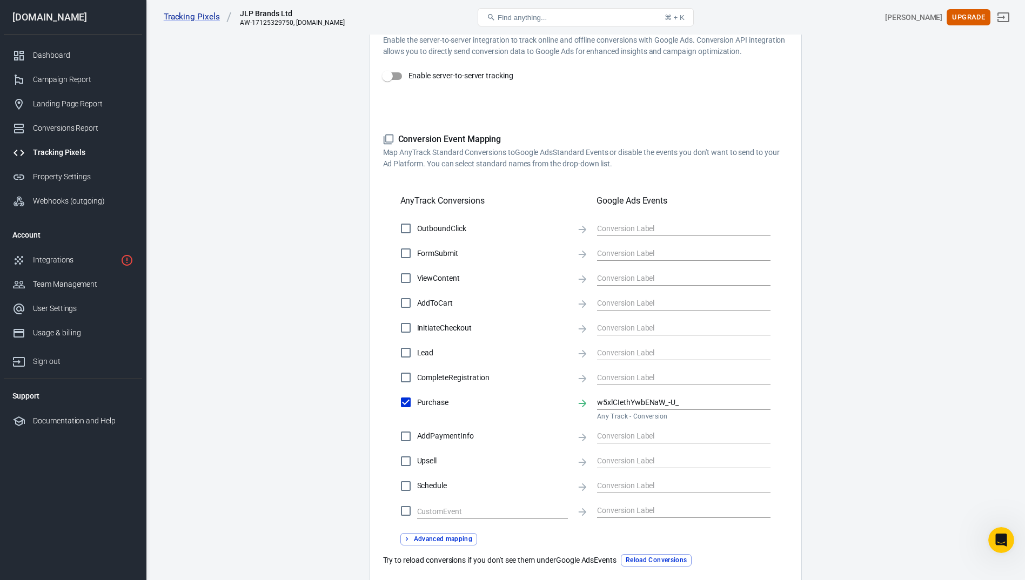
scroll to position [41, 0]
